Goal: Task Accomplishment & Management: Complete application form

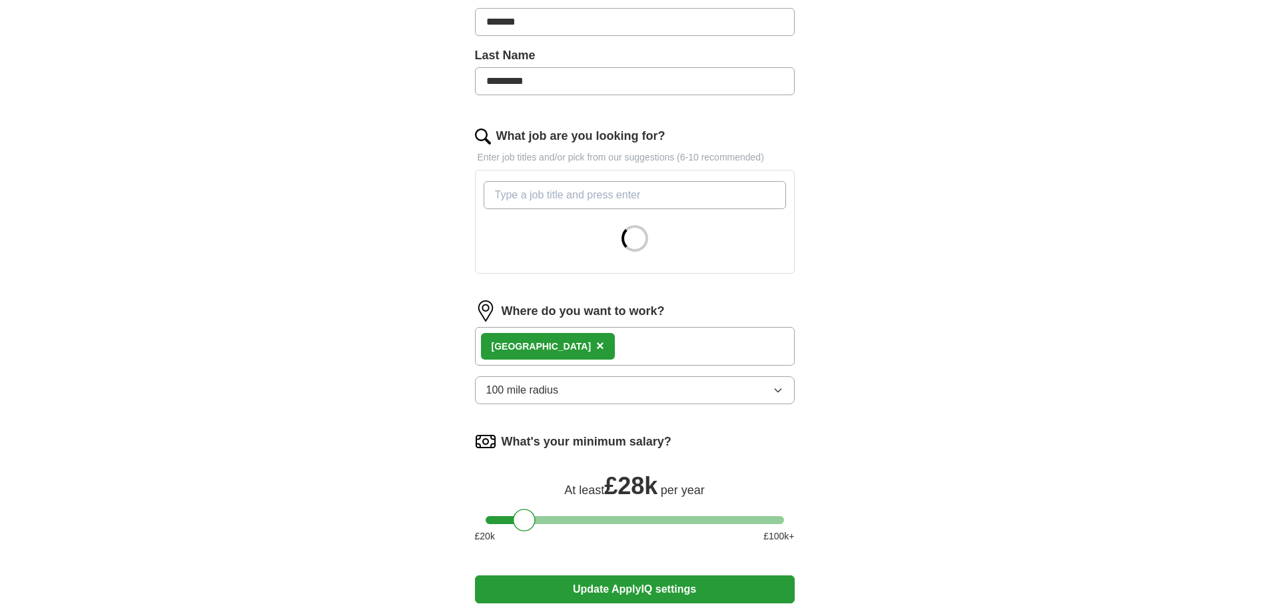
scroll to position [333, 0]
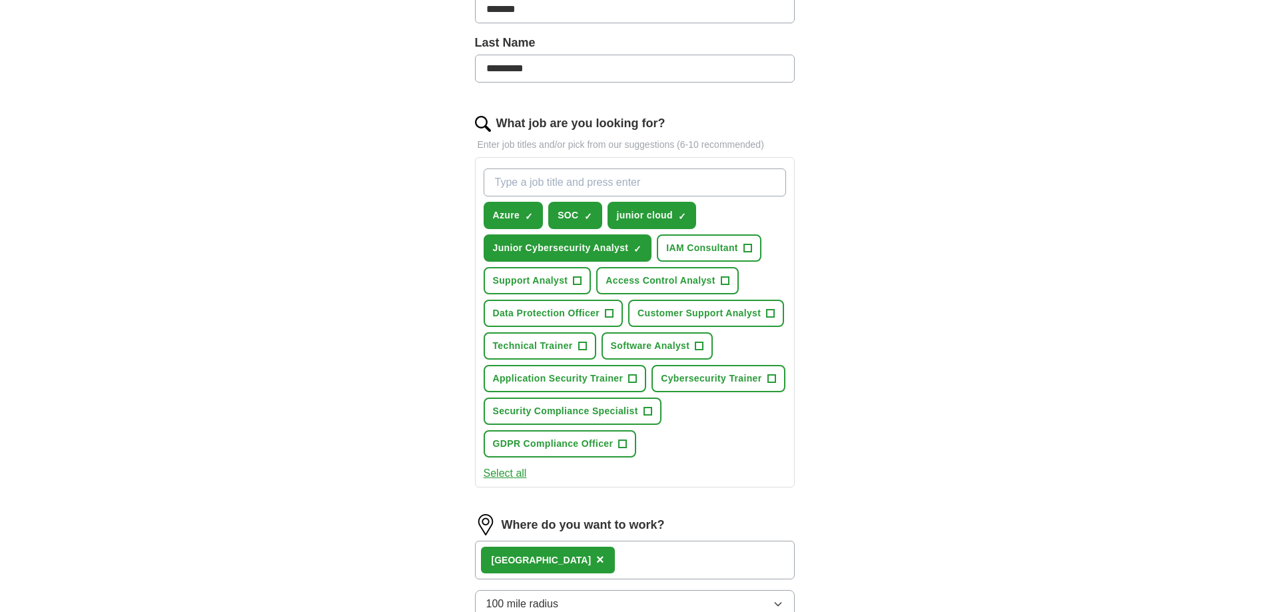
click at [622, 168] on div "Azure ✓ × SOC ✓ × junior cloud ✓ × Junior Cybersecurity Analyst ✓ × IAM Consult…" at bounding box center [635, 313] width 308 height 300
click at [625, 176] on input "What job are you looking for?" at bounding box center [635, 183] width 302 height 28
type input "engineer"
click at [527, 212] on span "engineer" at bounding box center [513, 216] width 41 height 14
click at [530, 181] on input "What job are you looking for?" at bounding box center [635, 183] width 302 height 28
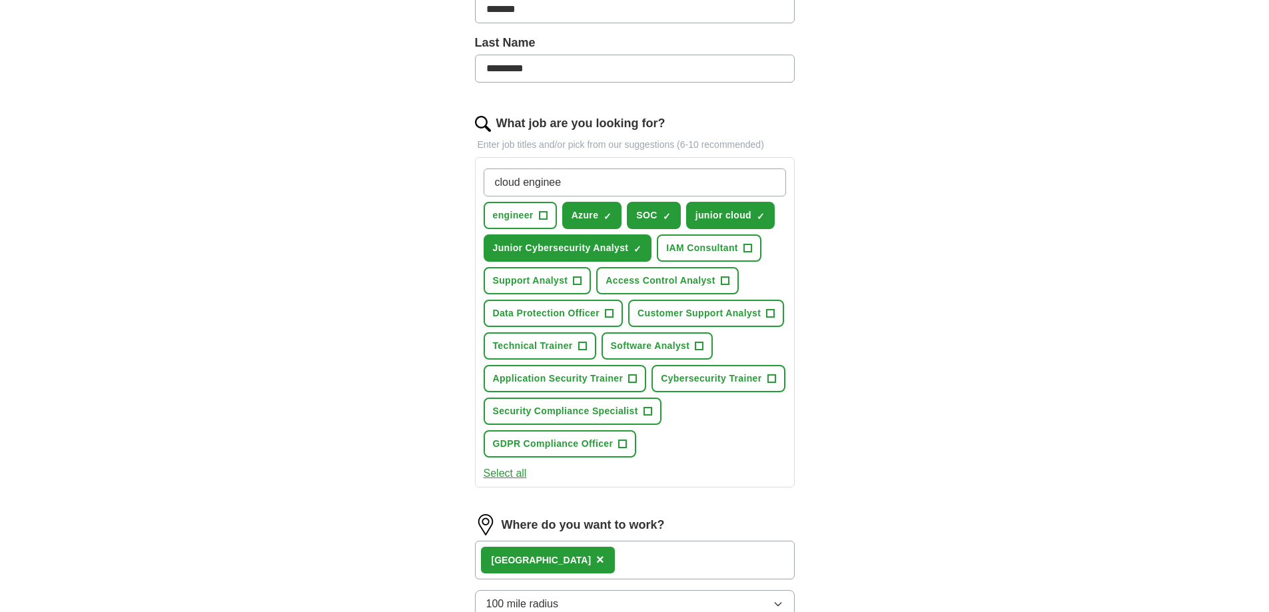
type input "cloud engineer"
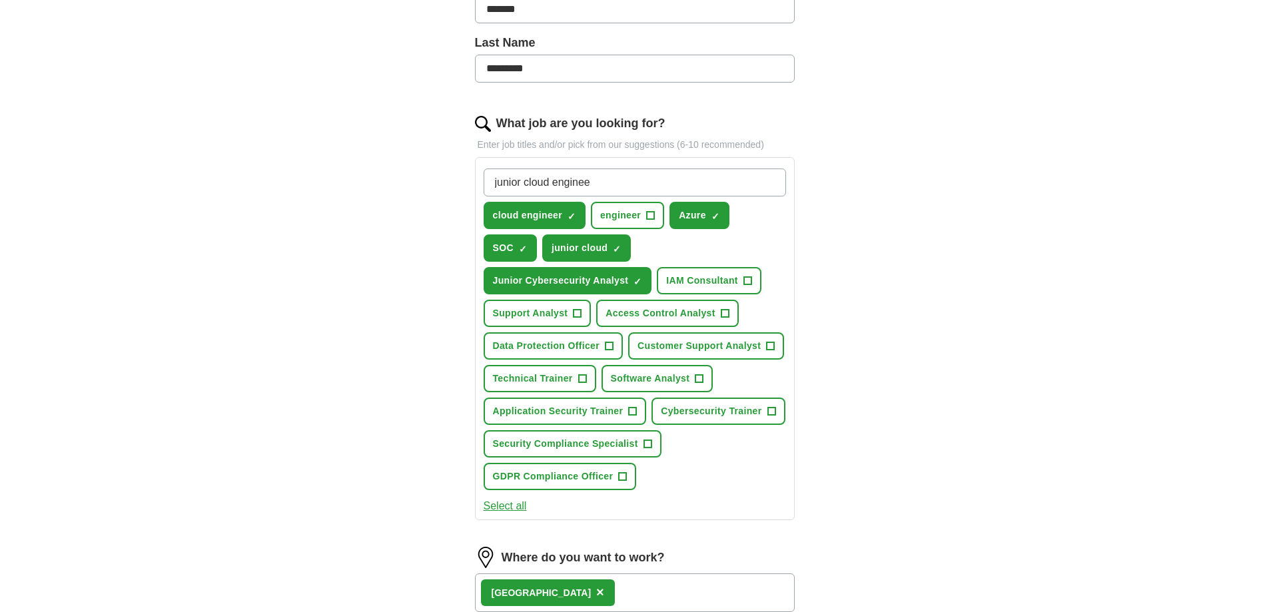
type input "junior cloud engineer"
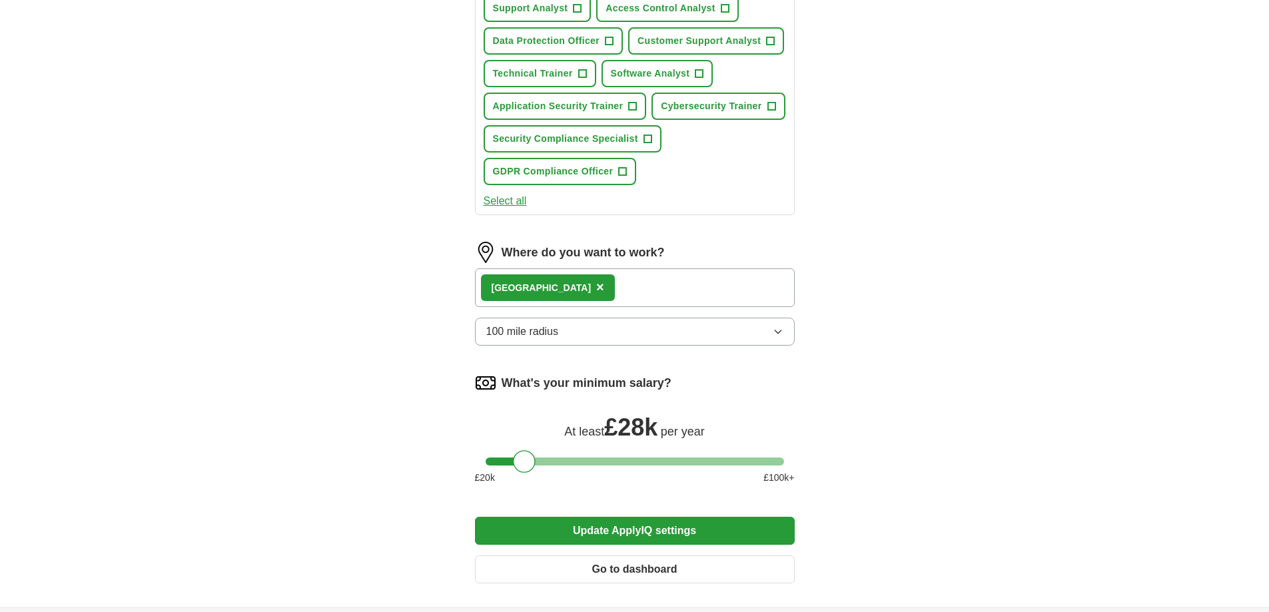
scroll to position [733, 0]
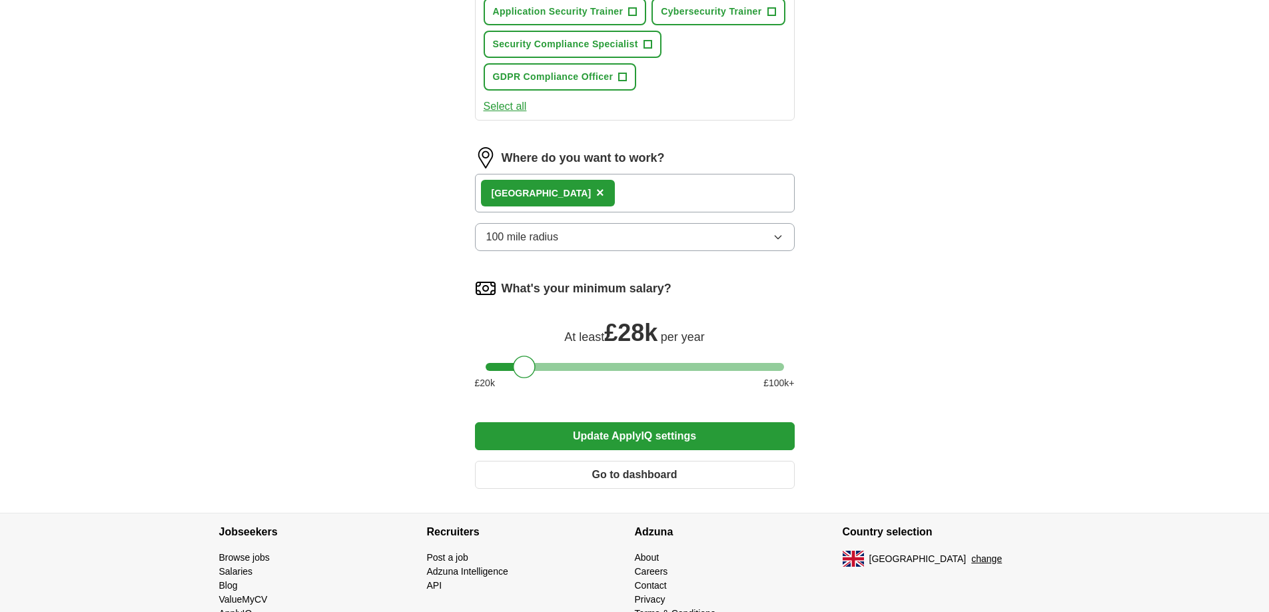
click at [721, 436] on button "Update ApplyIQ settings" at bounding box center [635, 436] width 320 height 28
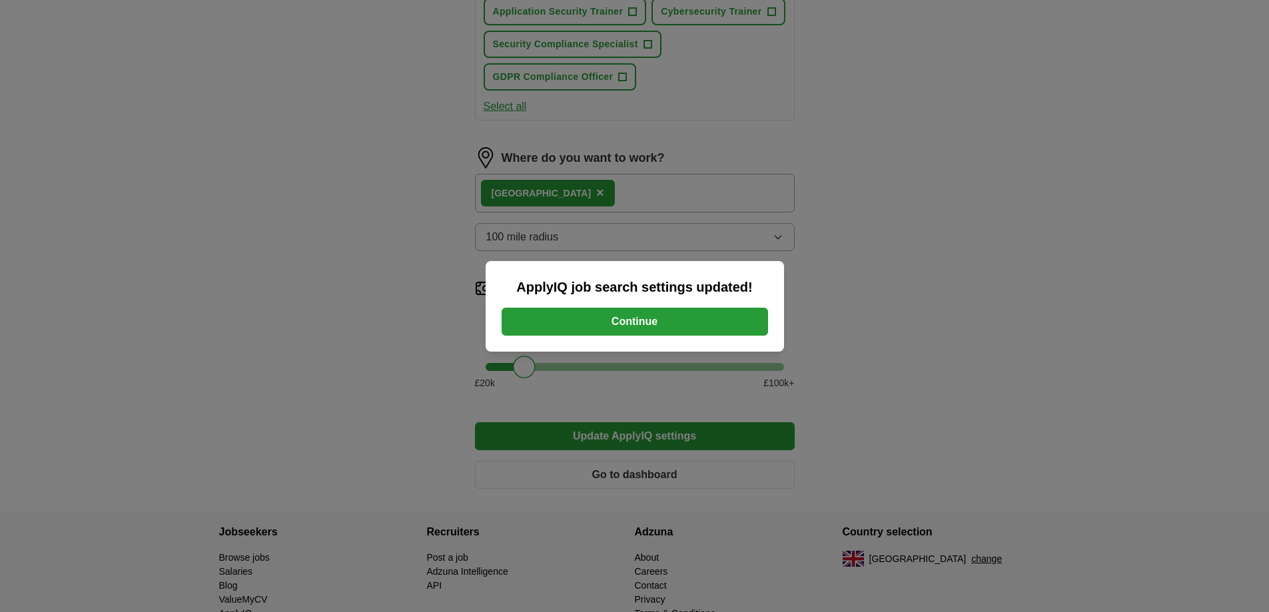
click at [626, 318] on button "Continue" at bounding box center [635, 322] width 266 height 28
